Goal: Transaction & Acquisition: Book appointment/travel/reservation

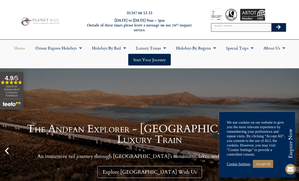
click at [268, 162] on link "Accept All" at bounding box center [263, 164] width 20 height 8
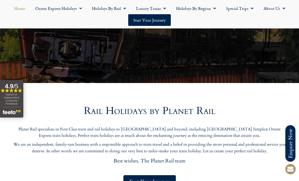
scroll to position [150, 0]
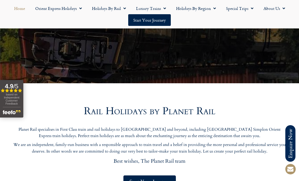
click at [115, 8] on link "Holidays by Rail" at bounding box center [109, 9] width 44 height 12
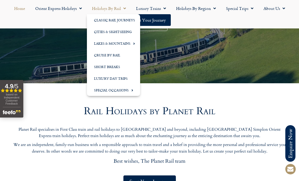
click at [125, 33] on link "Cities & Sightseeing" at bounding box center [113, 32] width 53 height 12
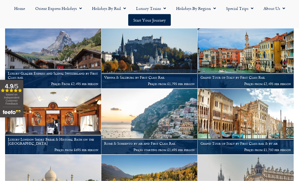
scroll to position [797, 0]
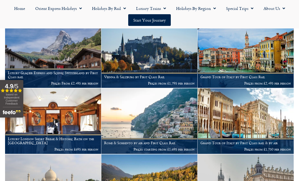
click at [246, 116] on img at bounding box center [246, 120] width 96 height 65
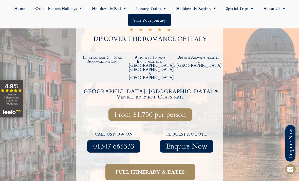
scroll to position [109, 0]
click at [213, 11] on span "Menu" at bounding box center [213, 8] width 5 height 9
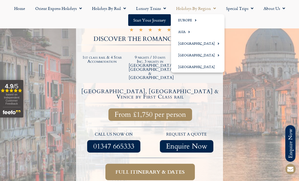
click at [195, 23] on span "Menu" at bounding box center [194, 20] width 5 height 8
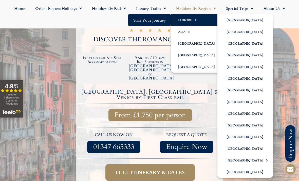
scroll to position [104, 0]
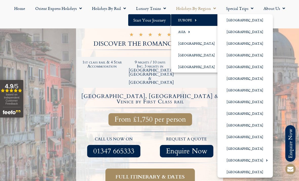
click at [254, 115] on link "[GEOGRAPHIC_DATA]" at bounding box center [246, 114] width 56 height 12
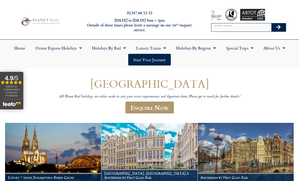
click at [121, 47] on link "Holidays by Rail" at bounding box center [109, 48] width 44 height 12
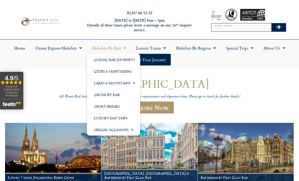
click at [117, 110] on link "Short Breaks" at bounding box center [113, 106] width 53 height 12
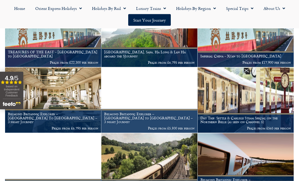
scroll to position [136, 0]
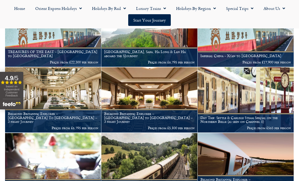
click at [123, 11] on span "Menu" at bounding box center [123, 8] width 5 height 9
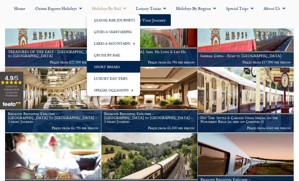
click at [128, 33] on link "Cities & Sightseeing" at bounding box center [113, 32] width 53 height 12
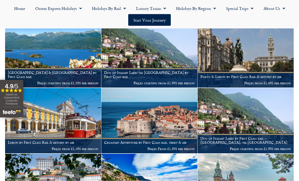
scroll to position [205, 0]
click at [163, 110] on img at bounding box center [149, 120] width 96 height 65
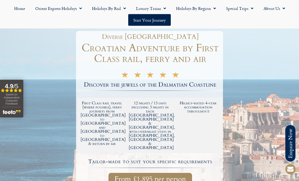
scroll to position [56, 0]
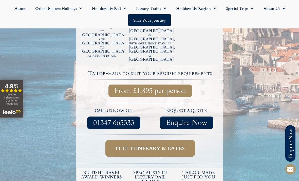
click at [179, 145] on span "Full itinerary & dates" at bounding box center [150, 148] width 69 height 6
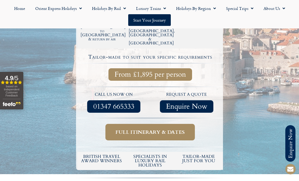
click at [178, 129] on span "Full itinerary & dates" at bounding box center [150, 132] width 69 height 6
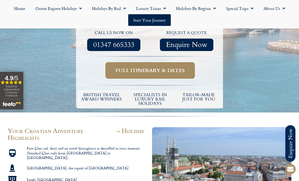
scroll to position [210, 0]
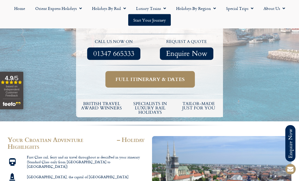
click at [176, 76] on span "Full itinerary & dates" at bounding box center [150, 79] width 69 height 6
click at [181, 76] on span "Full itinerary & dates" at bounding box center [150, 79] width 69 height 6
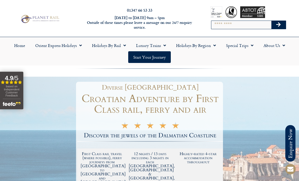
click at [208, 44] on link "Holidays by Region" at bounding box center [196, 46] width 50 height 12
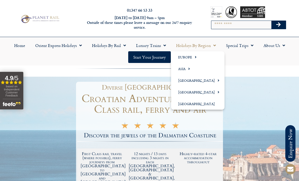
click at [193, 59] on span "Menu" at bounding box center [194, 57] width 5 height 8
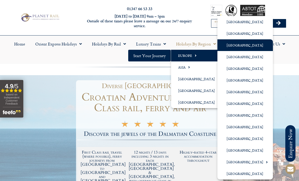
scroll to position [9, 0]
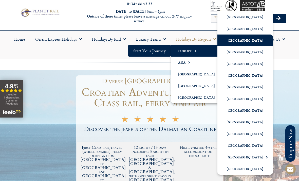
click at [245, 91] on link "[GEOGRAPHIC_DATA]" at bounding box center [246, 87] width 56 height 12
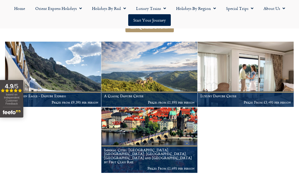
scroll to position [86, 0]
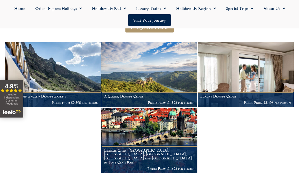
click at [148, 166] on p "Prices From £1,695 per person" at bounding box center [149, 168] width 91 height 4
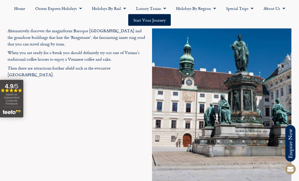
scroll to position [1452, 0]
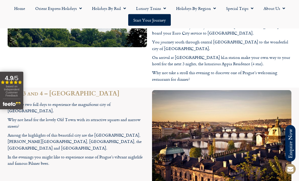
click at [100, 7] on link "Holidays by Rail" at bounding box center [109, 9] width 44 height 12
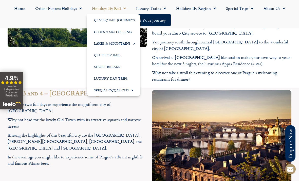
click at [99, 33] on link "Cities & Sightseeing" at bounding box center [113, 32] width 53 height 12
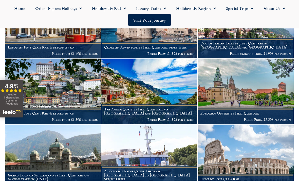
scroll to position [300, 0]
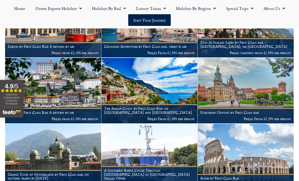
click at [245, 92] on img at bounding box center [246, 90] width 96 height 65
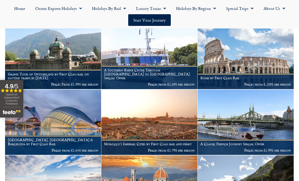
scroll to position [401, 0]
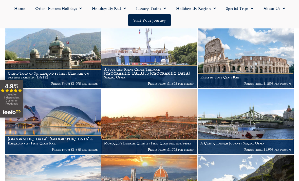
click at [173, 120] on img at bounding box center [149, 121] width 96 height 65
click at [179, 139] on figcaption "Morocco’s Imperial Cities by First Class rail and ferry Prices from £1,795 per …" at bounding box center [149, 146] width 96 height 15
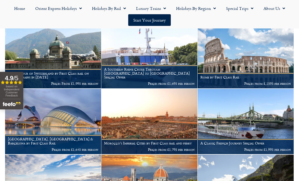
scroll to position [418, 0]
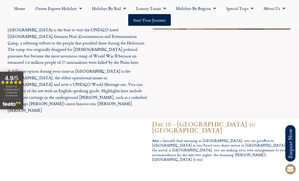
scroll to position [1298, 0]
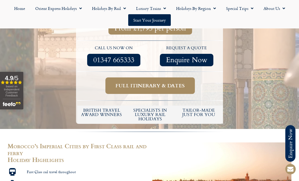
scroll to position [173, 0]
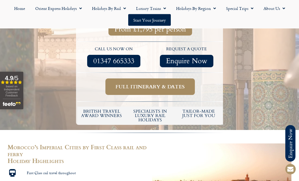
click at [179, 84] on span "Full itinerary & dates" at bounding box center [150, 87] width 69 height 6
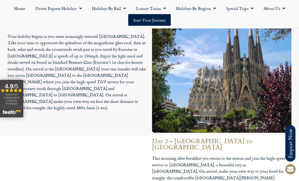
scroll to position [531, 0]
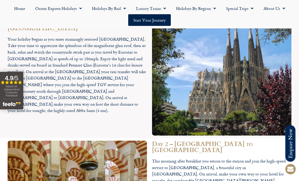
scroll to position [173, 0]
